Goal: Information Seeking & Learning: Learn about a topic

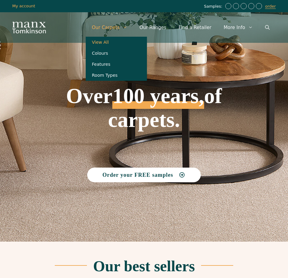
click at [117, 40] on link "View All" at bounding box center [116, 42] width 61 height 11
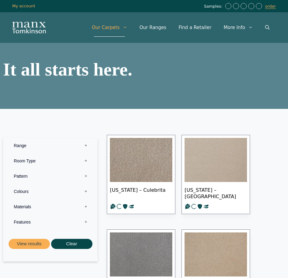
click at [87, 147] on label "Range 0" at bounding box center [50, 145] width 85 height 15
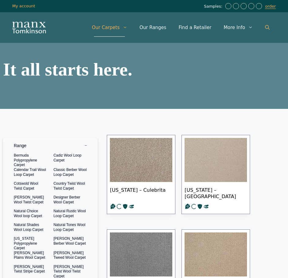
click at [266, 26] on icon "Open Search Bar" at bounding box center [267, 27] width 5 height 5
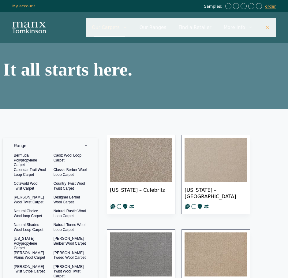
click at [235, 24] on input "Primary" at bounding box center [181, 27] width 190 height 18
type input "********"
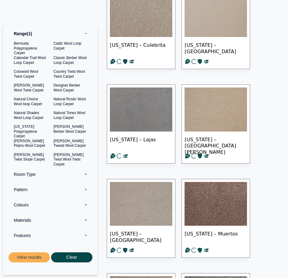
scroll to position [153, 0]
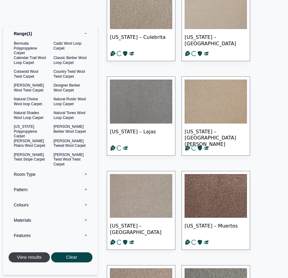
click at [37, 257] on button "View results" at bounding box center [29, 258] width 41 height 10
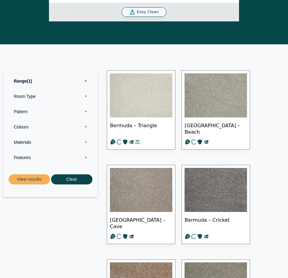
scroll to position [245, 0]
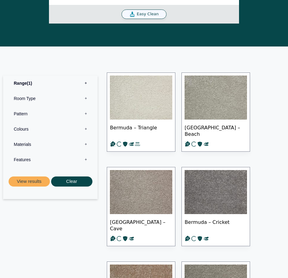
click at [88, 82] on label "Range 1" at bounding box center [50, 83] width 85 height 15
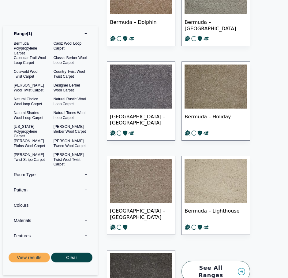
scroll to position [551, 0]
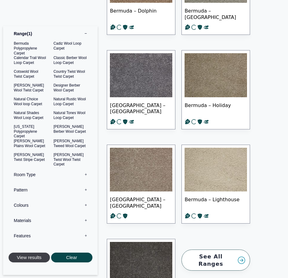
click at [28, 256] on button "View results" at bounding box center [29, 258] width 41 height 10
drag, startPoint x: 42, startPoint y: 258, endPoint x: 0, endPoint y: 190, distance: 80.8
click at [41, 257] on button "View results" at bounding box center [29, 258] width 41 height 10
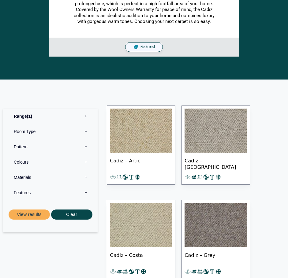
scroll to position [214, 0]
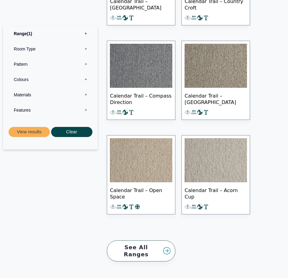
scroll to position [735, 0]
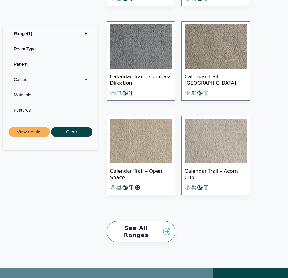
click at [86, 32] on label "Range 1" at bounding box center [50, 33] width 85 height 15
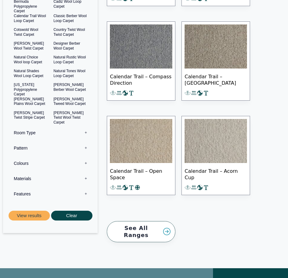
scroll to position [704, 0]
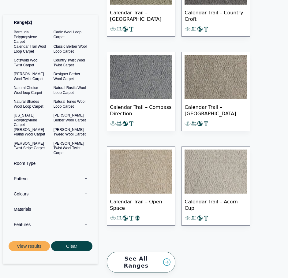
click at [23, 36] on div "Bermuda Polypropylene Carpet Cadiz Wool Loop Carpet Calendar Trail Wool Loop Ca…" at bounding box center [50, 93] width 79 height 126
click at [40, 241] on button "View results" at bounding box center [29, 246] width 41 height 10
click at [40, 242] on button "View results" at bounding box center [29, 246] width 41 height 10
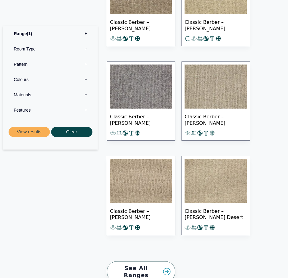
scroll to position [1072, 0]
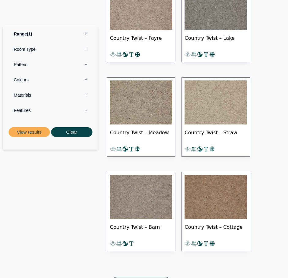
scroll to position [796, 0]
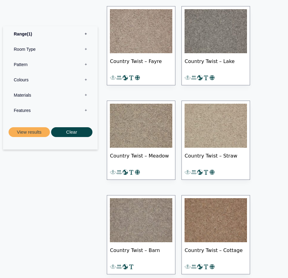
click at [85, 33] on label "Range 1" at bounding box center [50, 33] width 85 height 15
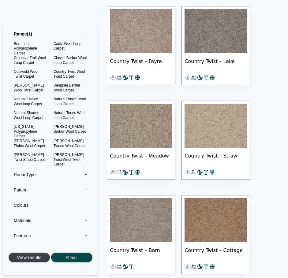
click at [26, 257] on button "View results" at bounding box center [29, 258] width 41 height 10
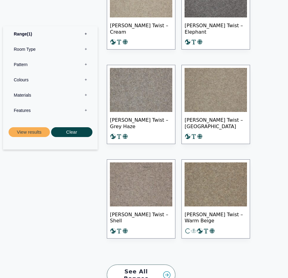
scroll to position [490, 0]
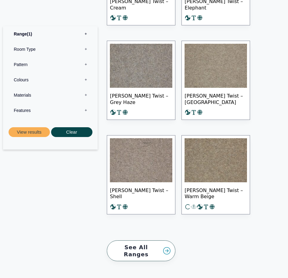
click at [282, 172] on div "Craven Twist – Arizona Craven Twist – Beige Craven Twist – Cream Craven Twist –…" at bounding box center [194, 56] width 181 height 425
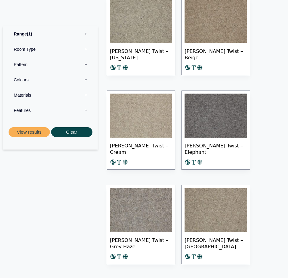
scroll to position [367, 0]
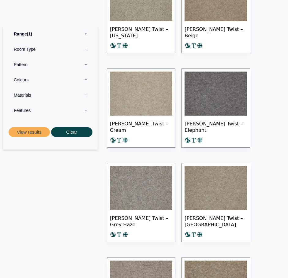
click at [157, 106] on img at bounding box center [141, 94] width 62 height 44
click at [83, 33] on label "Range 1" at bounding box center [50, 33] width 85 height 15
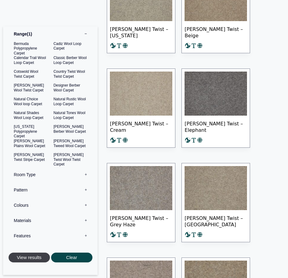
click at [33, 254] on button "View results" at bounding box center [29, 258] width 41 height 10
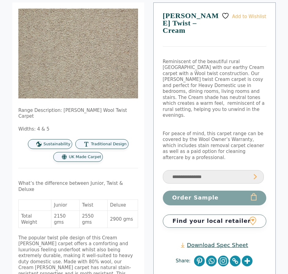
scroll to position [92, 0]
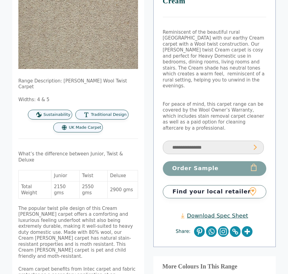
click at [197, 141] on select "**********" at bounding box center [213, 148] width 101 height 14
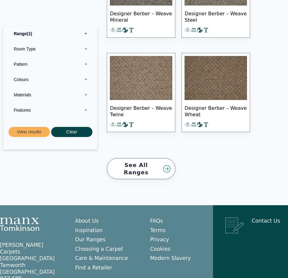
scroll to position [980, 0]
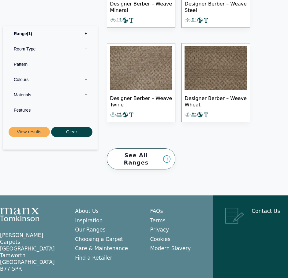
click at [85, 33] on label "Range 1" at bounding box center [50, 33] width 85 height 15
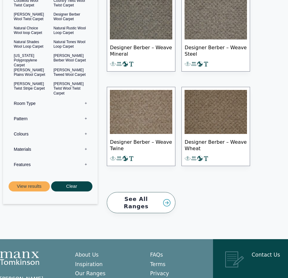
scroll to position [918, 0]
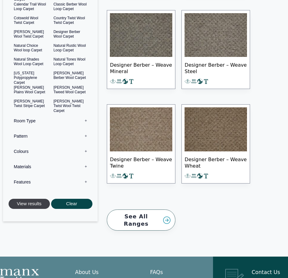
click at [29, 199] on button "View results" at bounding box center [29, 204] width 41 height 10
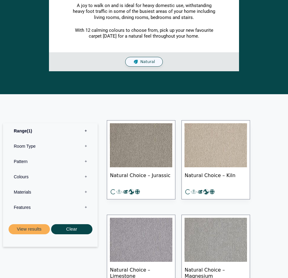
scroll to position [153, 0]
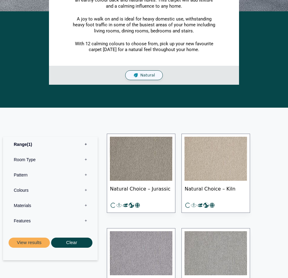
click at [86, 143] on label "Range 1" at bounding box center [50, 144] width 85 height 15
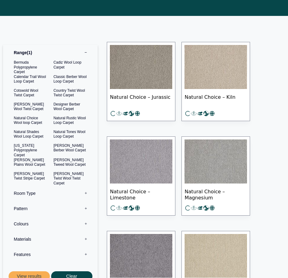
scroll to position [337, 0]
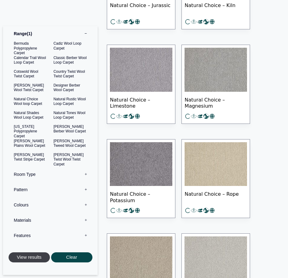
click at [35, 259] on button "View results" at bounding box center [29, 258] width 41 height 10
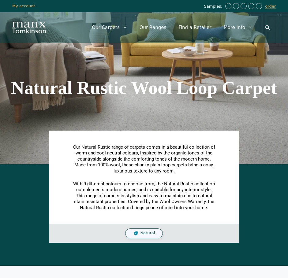
click at [234, 97] on h1 "Natural Rustic Wool Loop Carpet" at bounding box center [144, 88] width 282 height 18
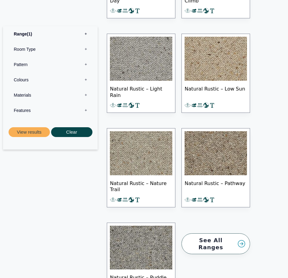
scroll to position [429, 0]
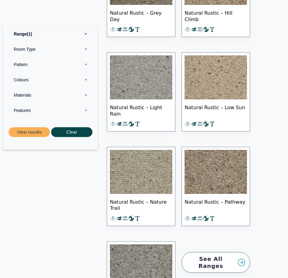
click at [87, 36] on label "Range 1" at bounding box center [50, 33] width 85 height 15
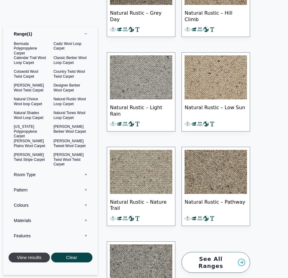
click at [39, 259] on button "View results" at bounding box center [29, 258] width 41 height 10
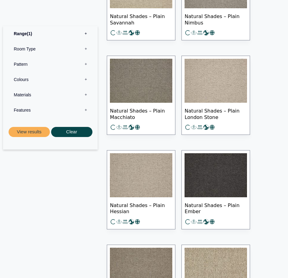
scroll to position [674, 0]
